Goal: Check status: Check status

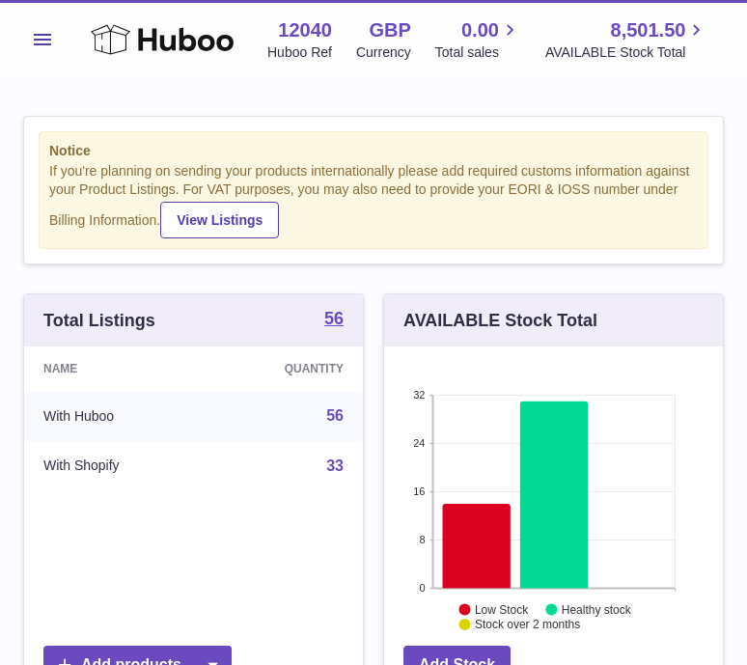
scroll to position [301, 339]
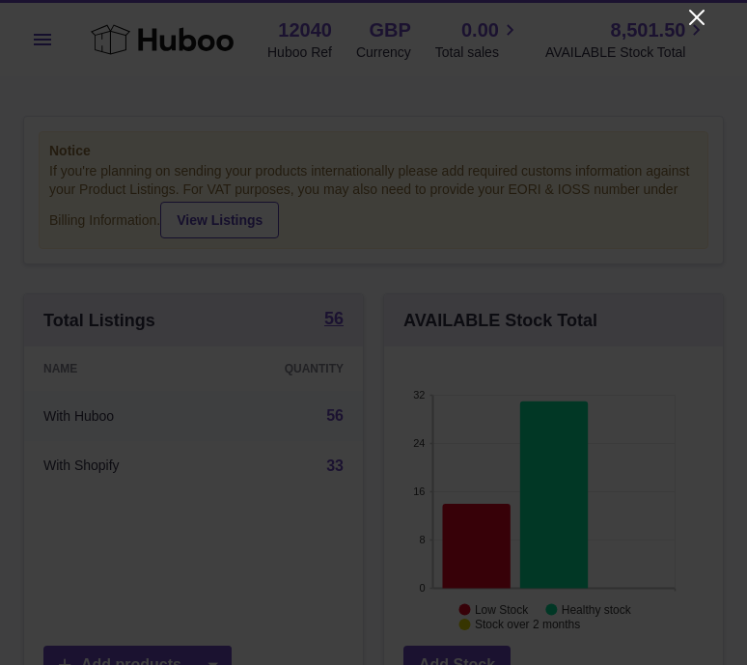
click at [692, 17] on icon "Close" at bounding box center [696, 17] width 23 height 23
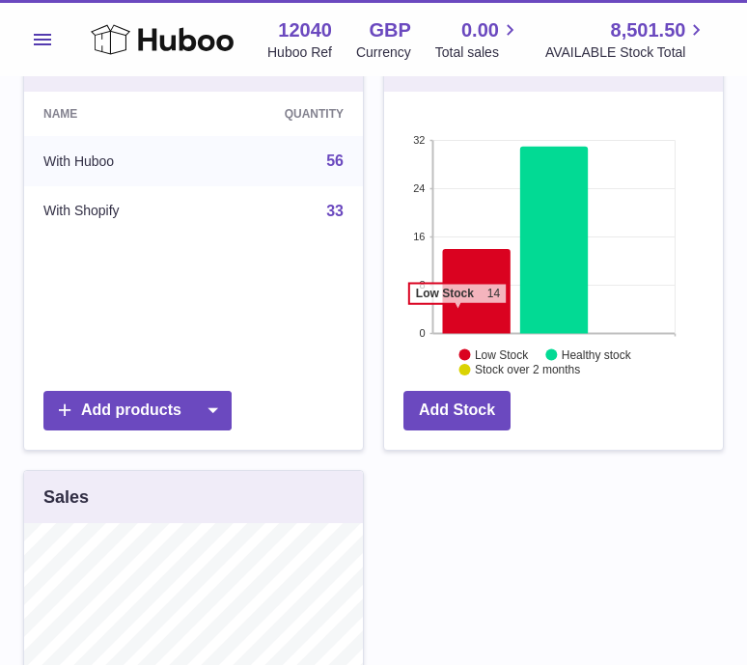
scroll to position [0, 0]
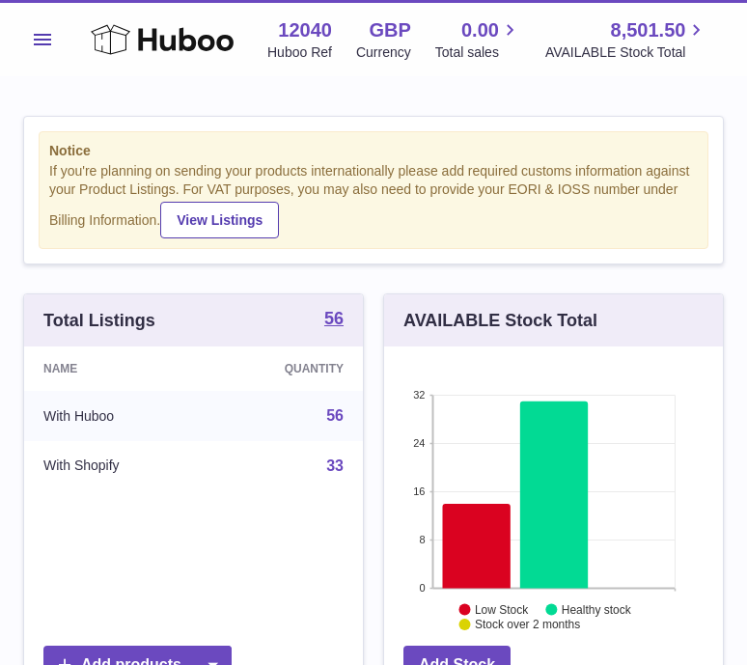
click at [47, 43] on span "Menu" at bounding box center [42, 40] width 17 height 12
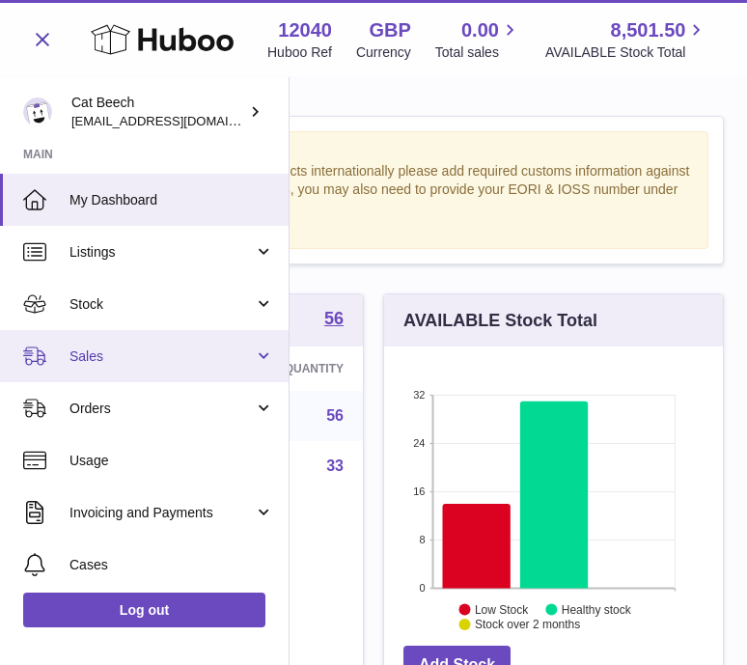
click at [140, 364] on span "Sales" at bounding box center [162, 357] width 184 height 18
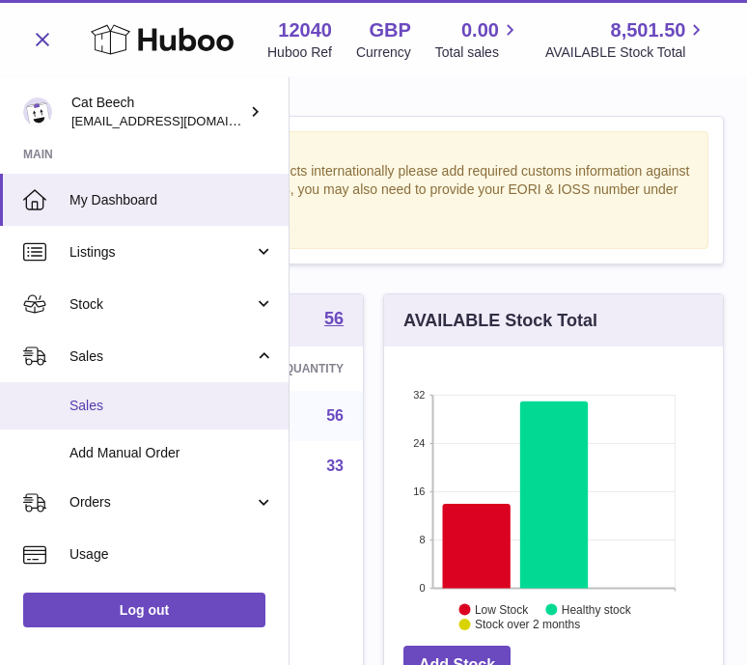
click at [138, 404] on span "Sales" at bounding box center [172, 406] width 205 height 18
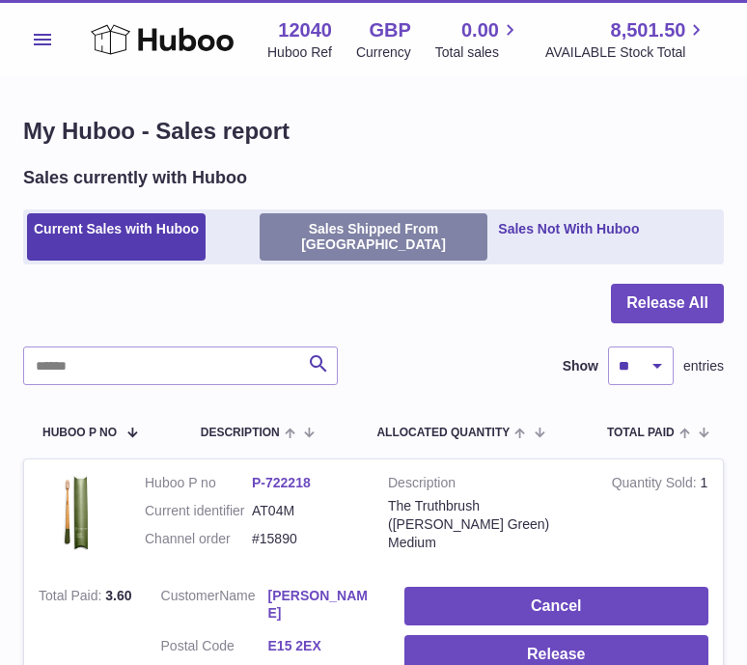
click at [400, 231] on link "Sales Shipped From [GEOGRAPHIC_DATA]" at bounding box center [374, 237] width 229 height 48
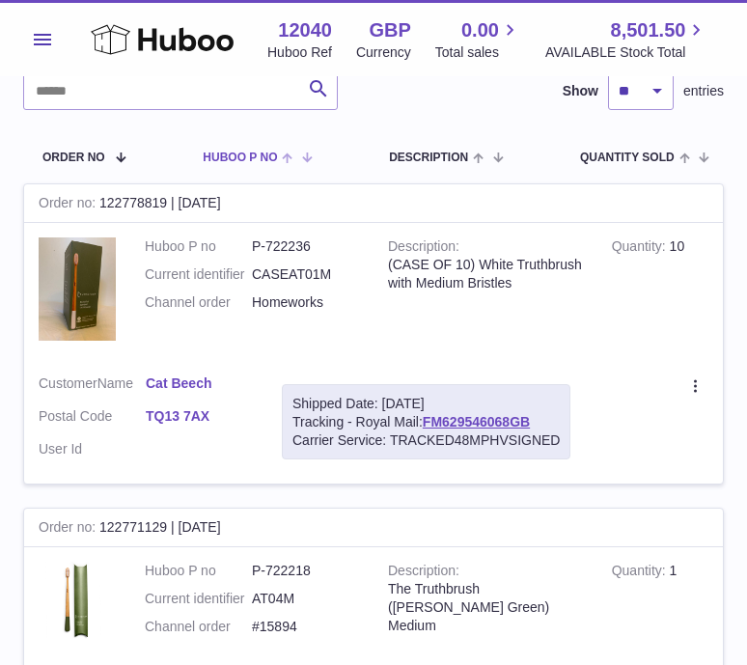
scroll to position [13, 0]
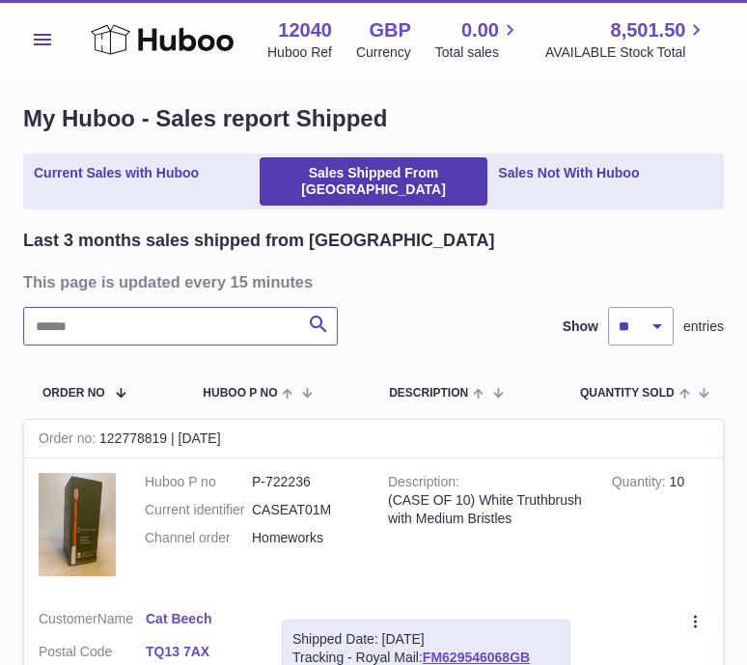
click at [123, 309] on input "text" at bounding box center [180, 326] width 315 height 39
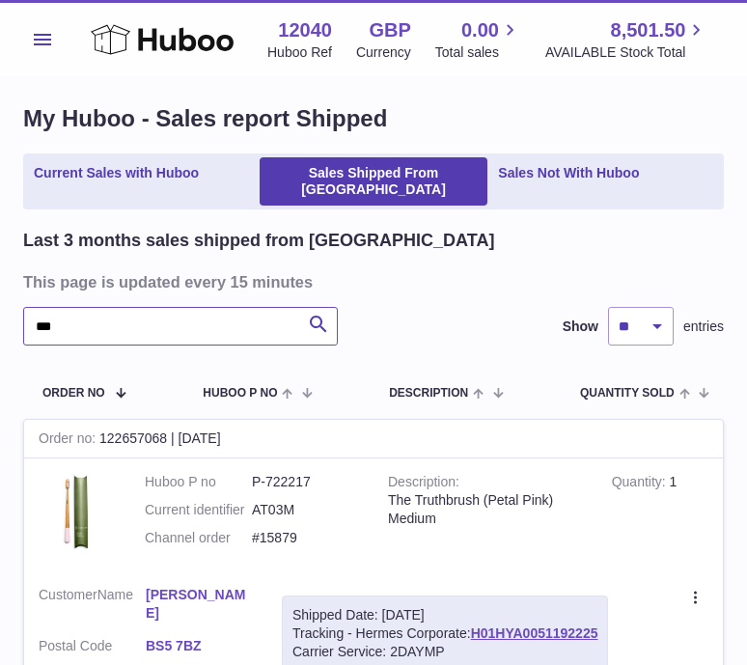
click at [51, 310] on input "***" at bounding box center [180, 326] width 315 height 39
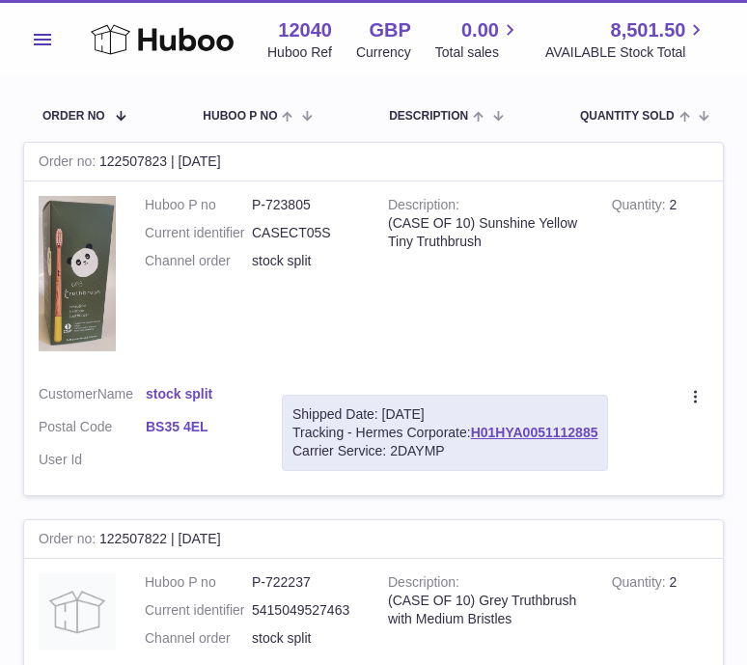
scroll to position [286, 0]
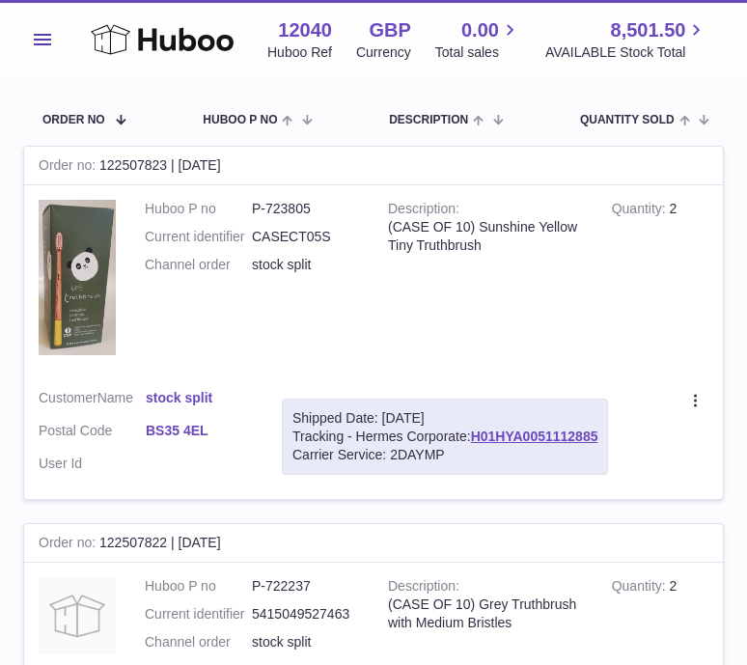
type input "****"
drag, startPoint x: 102, startPoint y: 149, endPoint x: 167, endPoint y: 153, distance: 64.8
click at [167, 153] on div "Order no 122507823 | 8th Aug" at bounding box center [373, 166] width 699 height 39
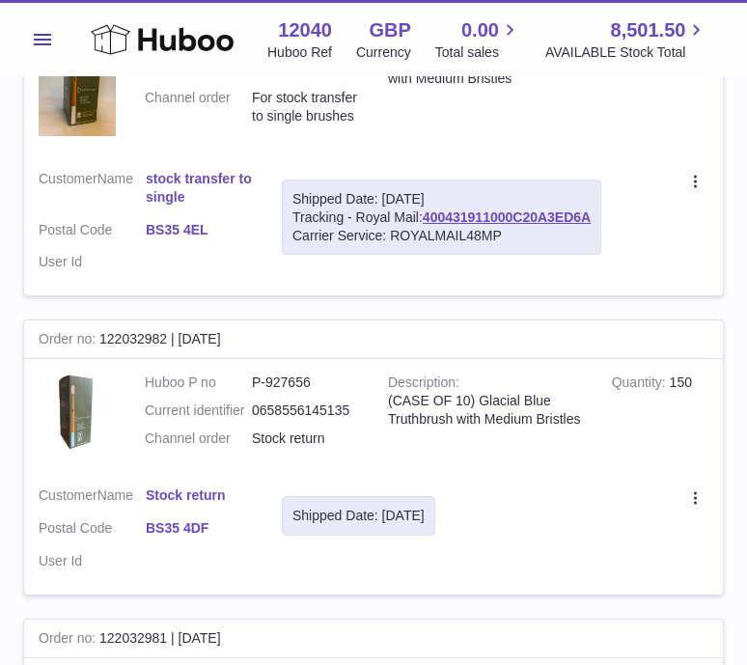
scroll to position [1306, 0]
